Goal: Information Seeking & Learning: Learn about a topic

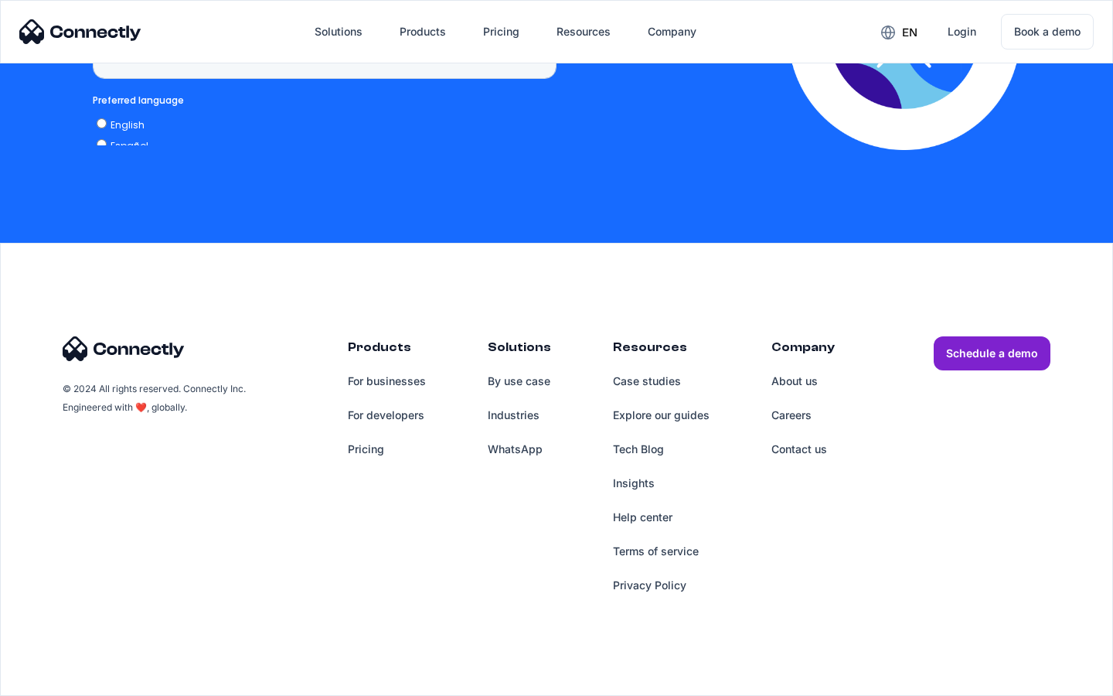
scroll to position [3159, 0]
